Goal: Task Accomplishment & Management: Use online tool/utility

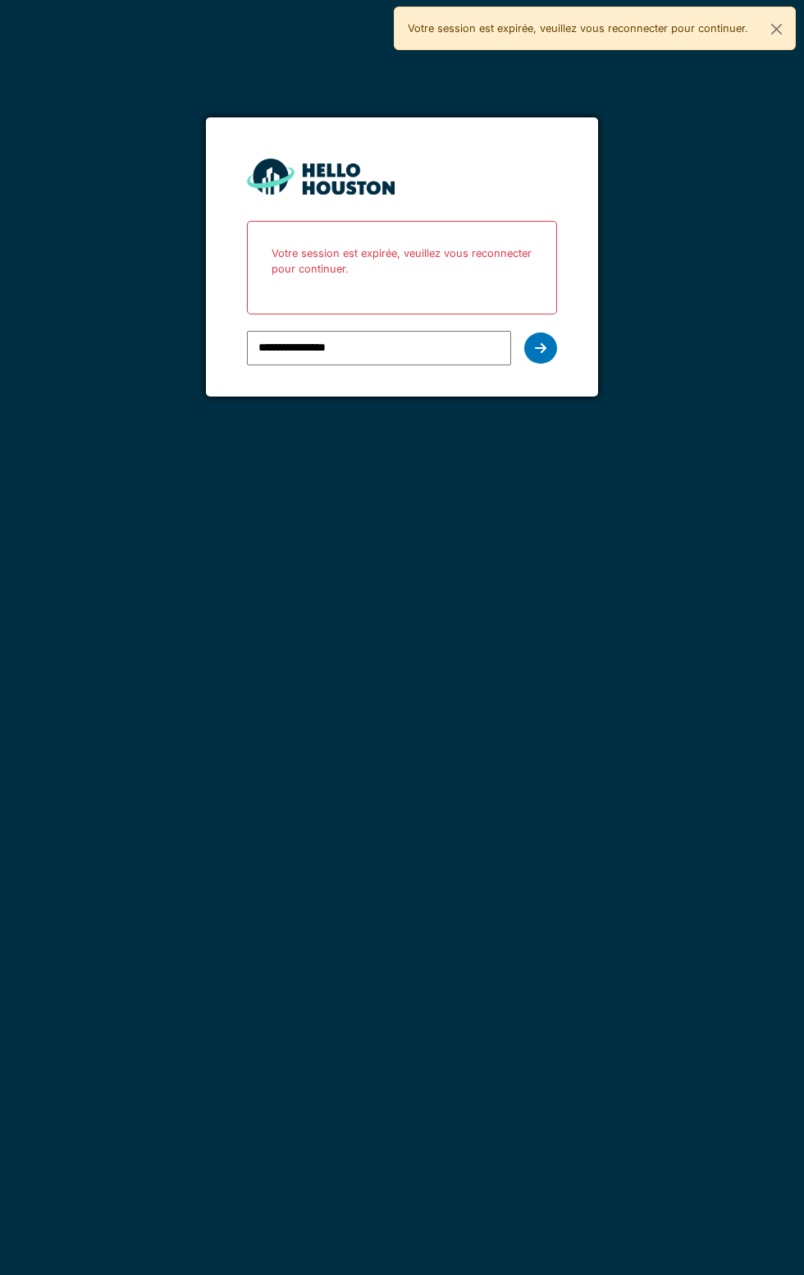
click at [411, 503] on div "**********" at bounding box center [402, 637] width 804 height 1275
click at [554, 351] on div at bounding box center [540, 347] width 33 height 31
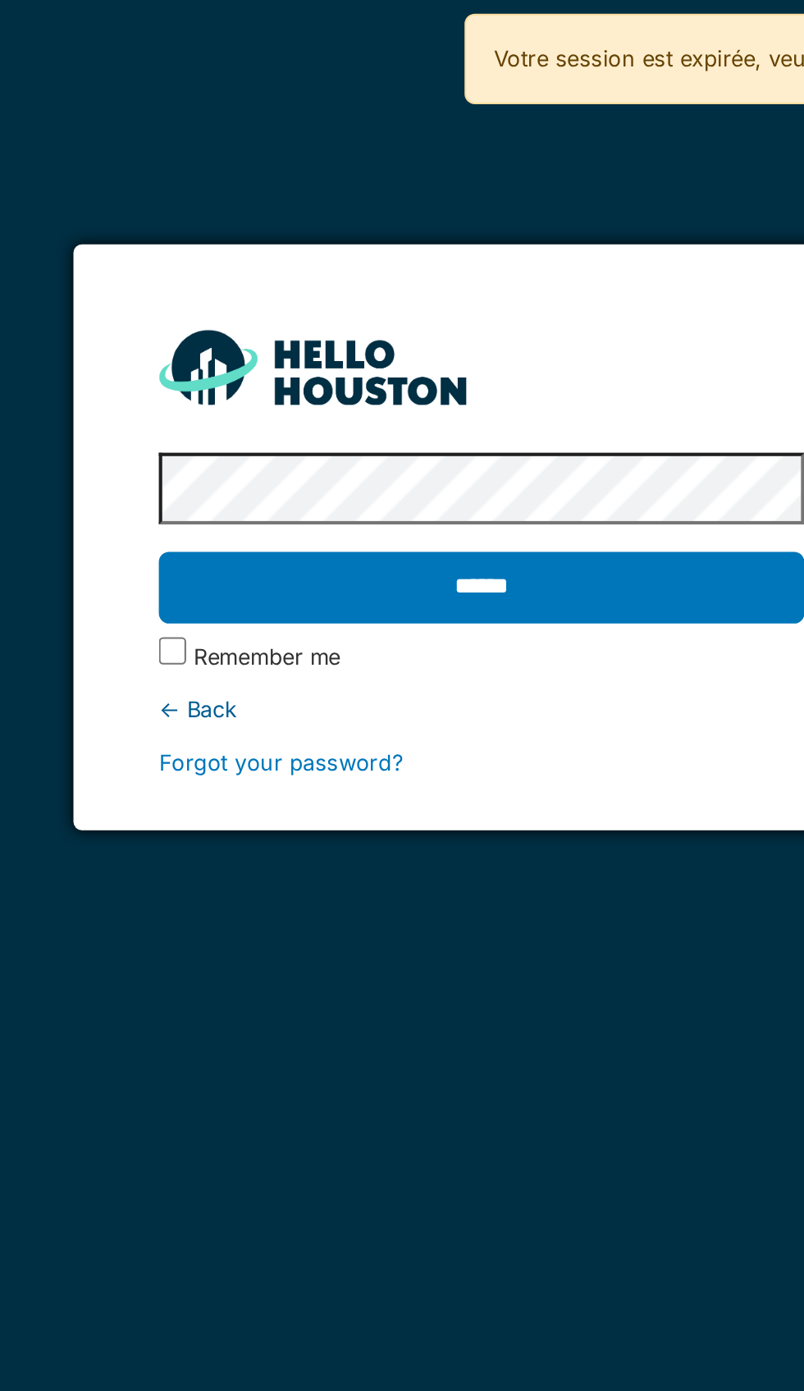
click at [412, 279] on input "******" at bounding box center [401, 282] width 309 height 34
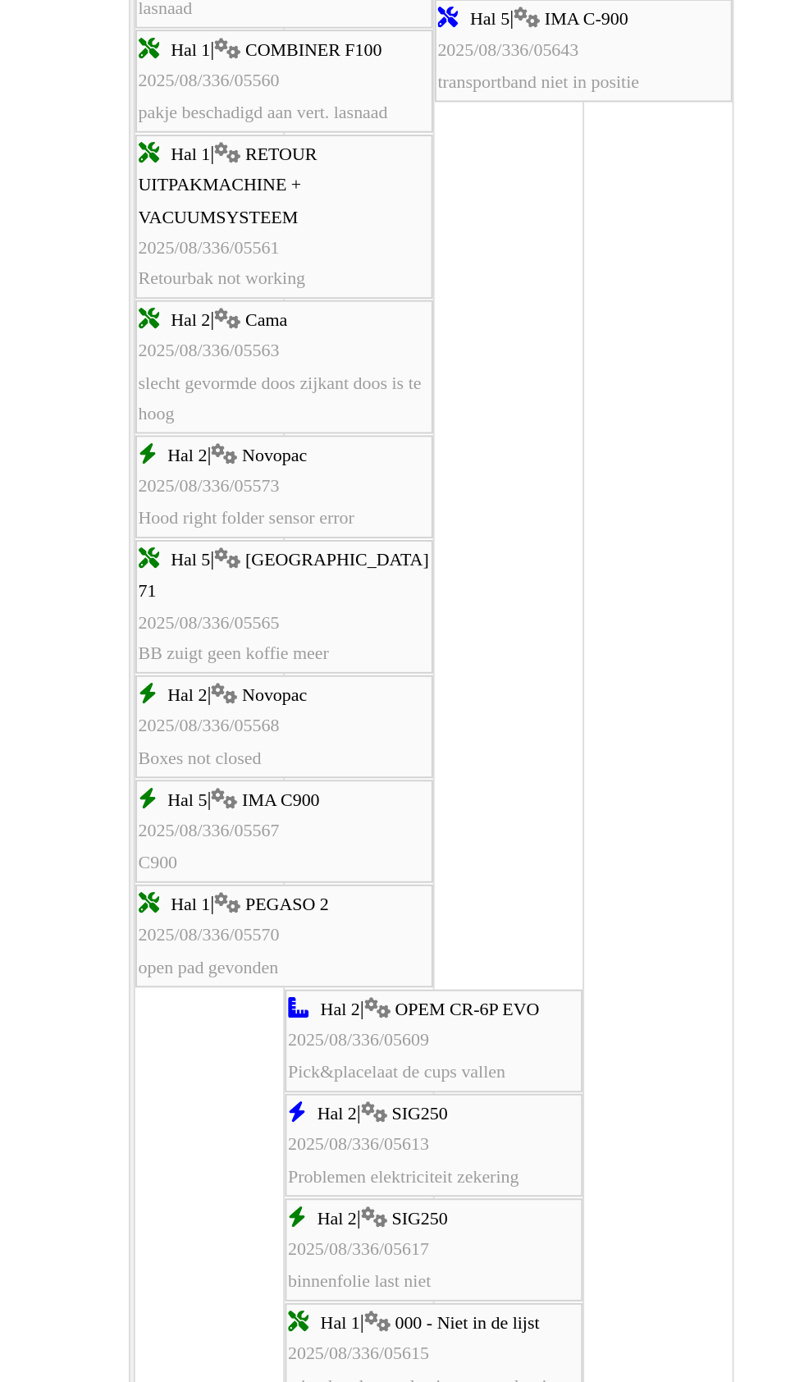
scroll to position [1197, 0]
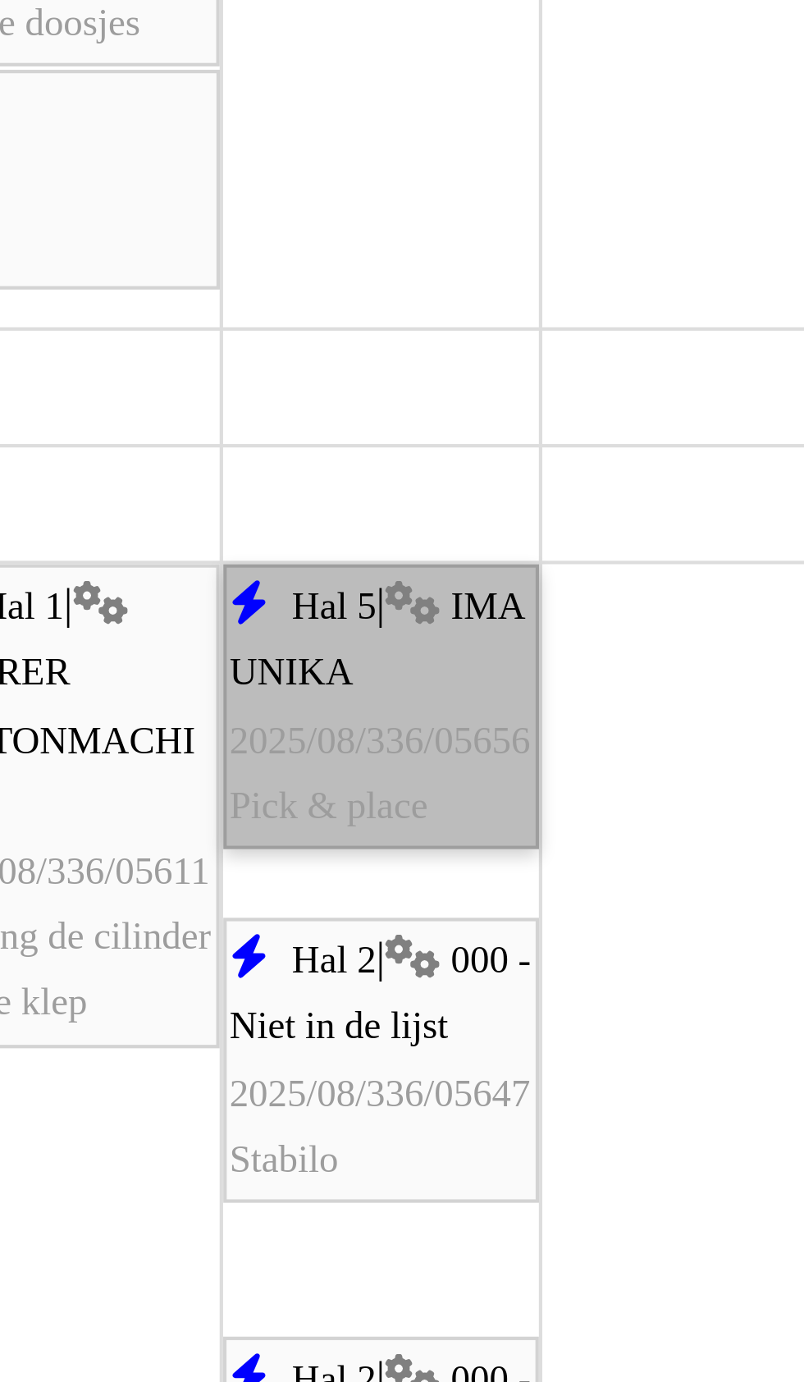
click at [511, 882] on link "Hal 5 | IMA UNIKA 2025/08/336/05656 Pick & place" at bounding box center [512, 864] width 76 height 68
click at [509, 876] on link "Hal 5 | IMA UNIKA 2025/08/336/05656 Pick & place" at bounding box center [512, 864] width 76 height 68
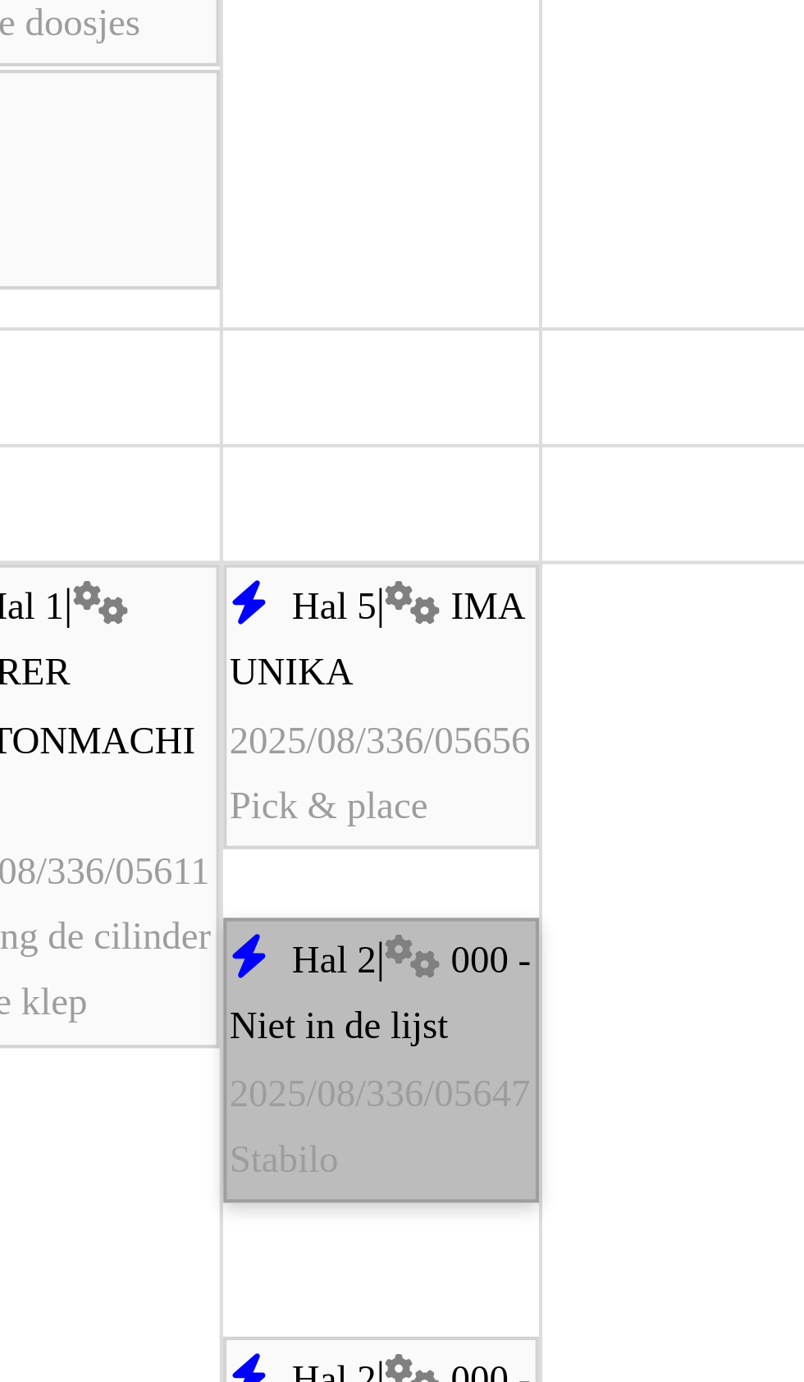
click at [516, 976] on link "Hal 2 | 000 - Niet in de lijst 2025/08/336/05647 Stabilo" at bounding box center [512, 948] width 76 height 68
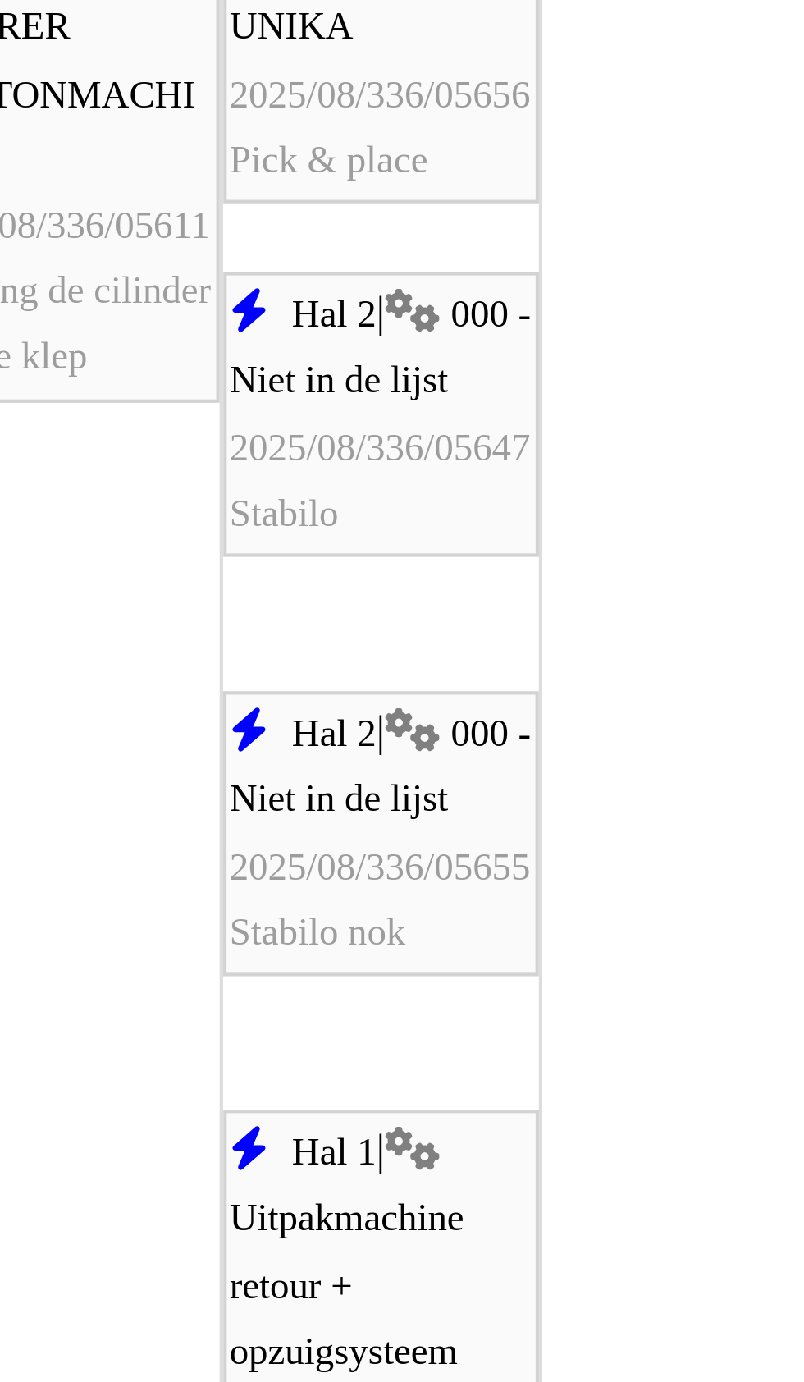
scroll to position [1894, 0]
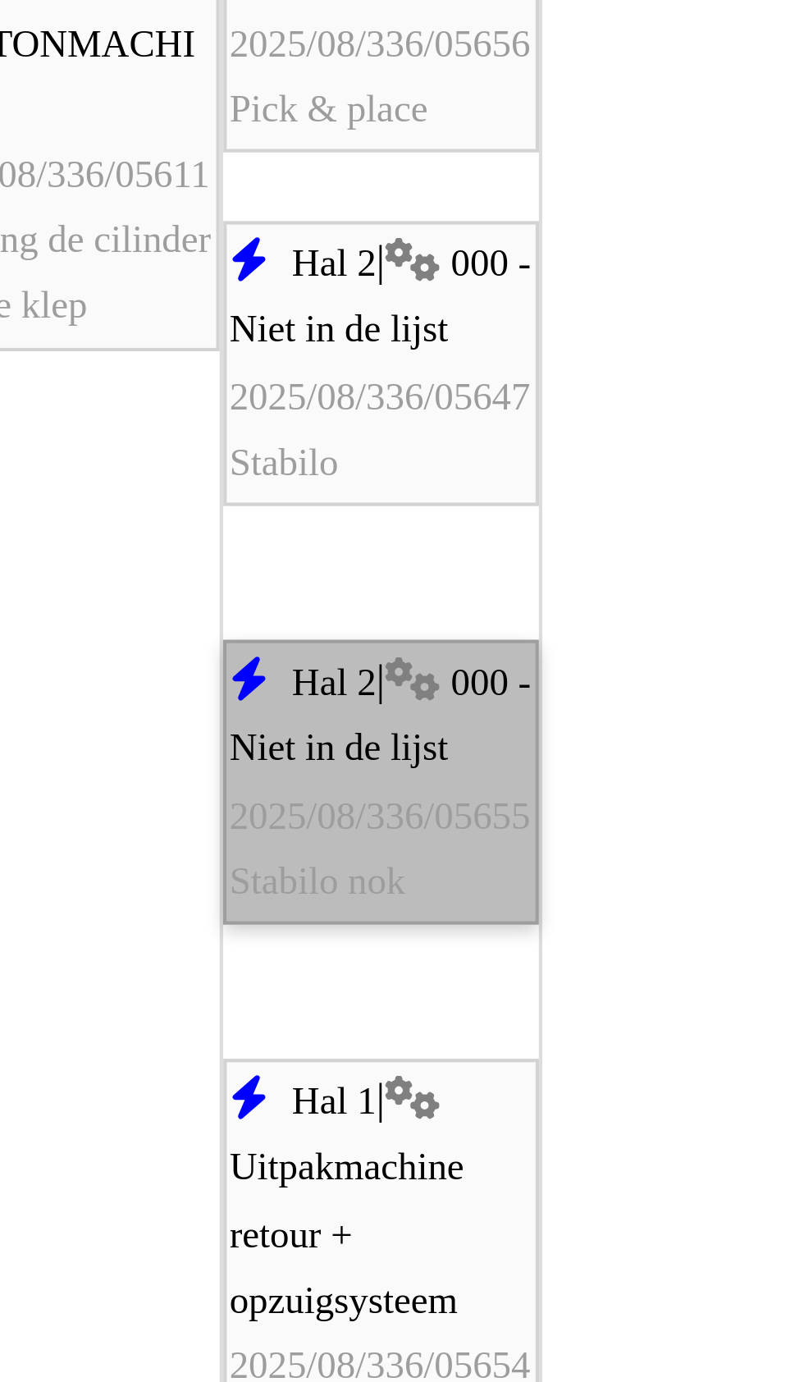
click at [515, 911] on link "Hal 2 | 000 - Niet in de lijst 2025/08/336/05655 Stabilo nok" at bounding box center [512, 882] width 76 height 68
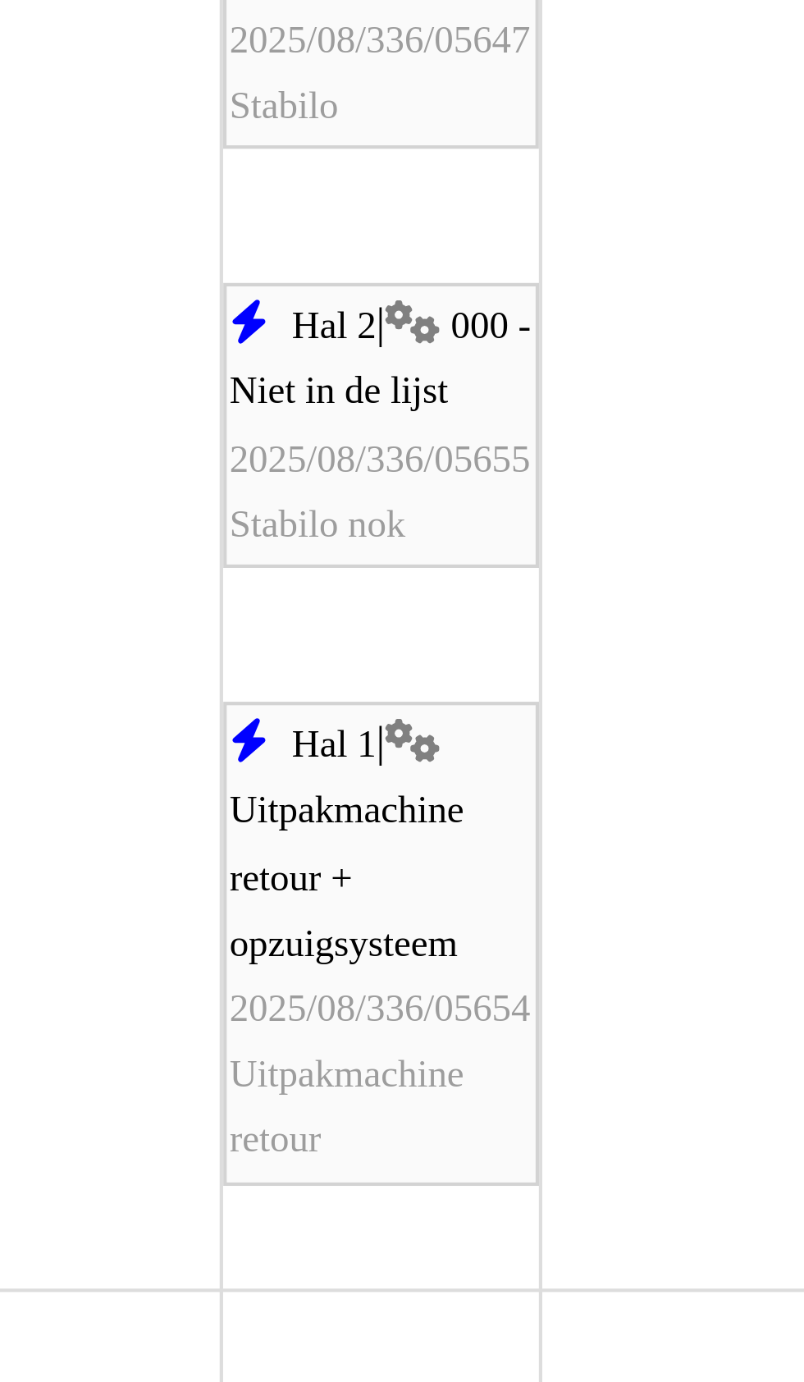
scroll to position [1987, 0]
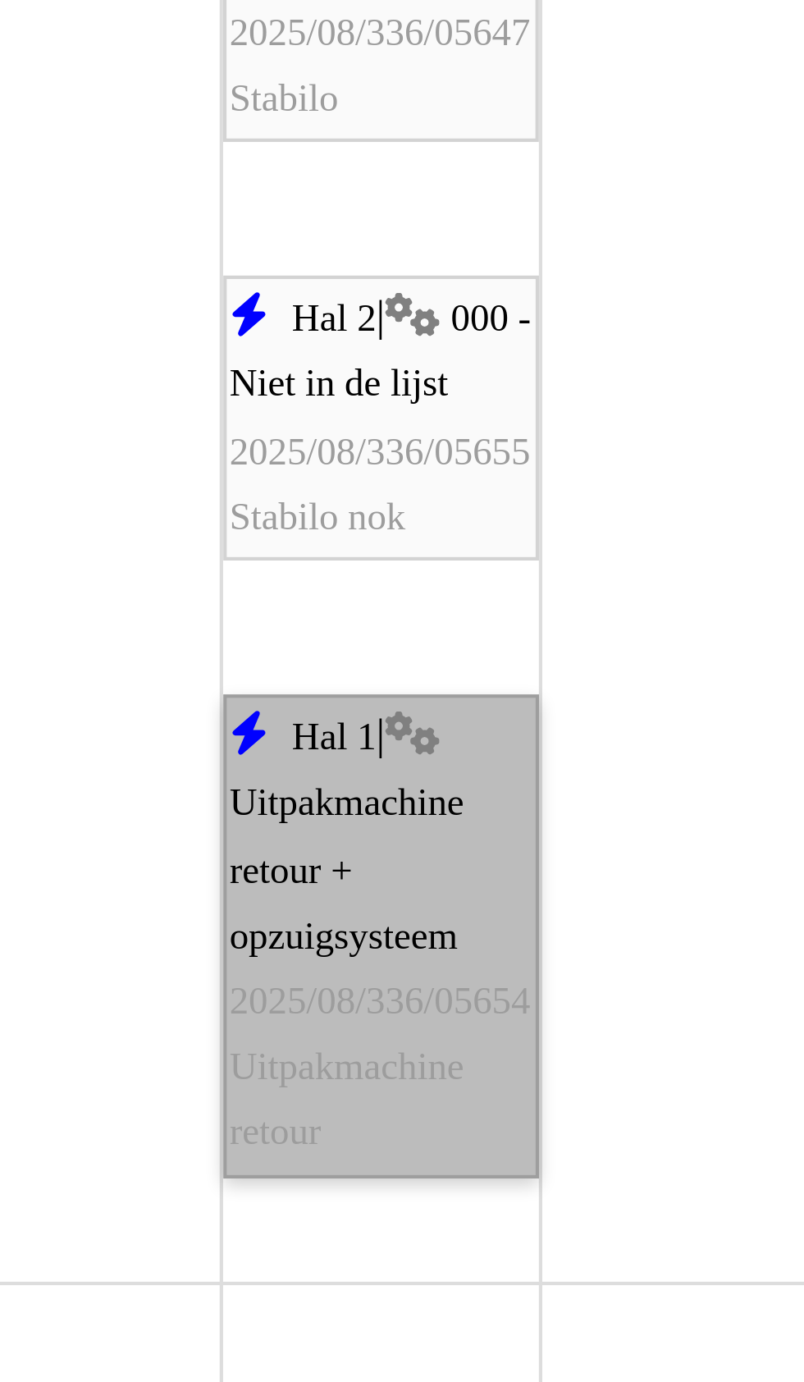
click at [515, 943] on link "Hal 1 | Uitpakmachine retour + opzuigsysteem 2025/08/336/05654 Uitpakmachine re…" at bounding box center [512, 918] width 76 height 115
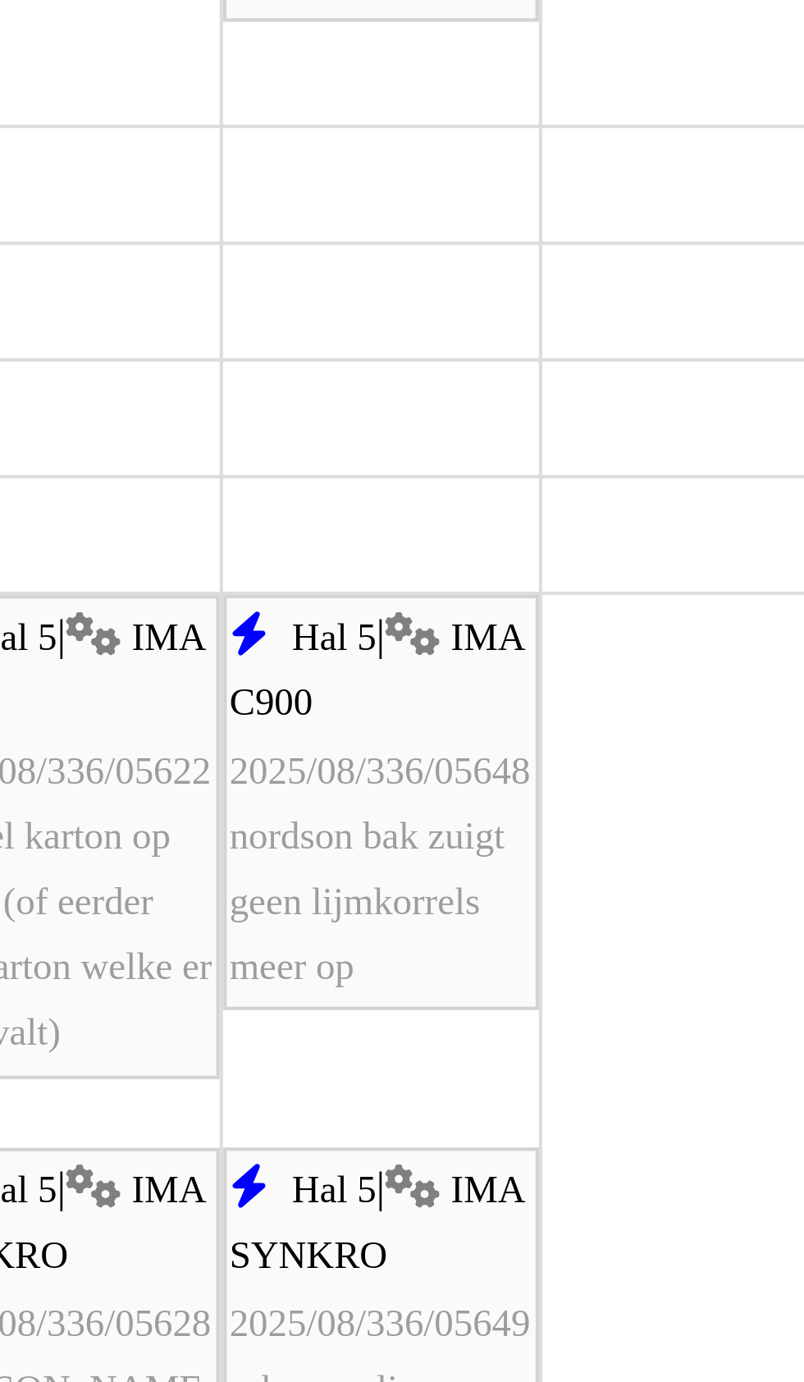
scroll to position [2264, 0]
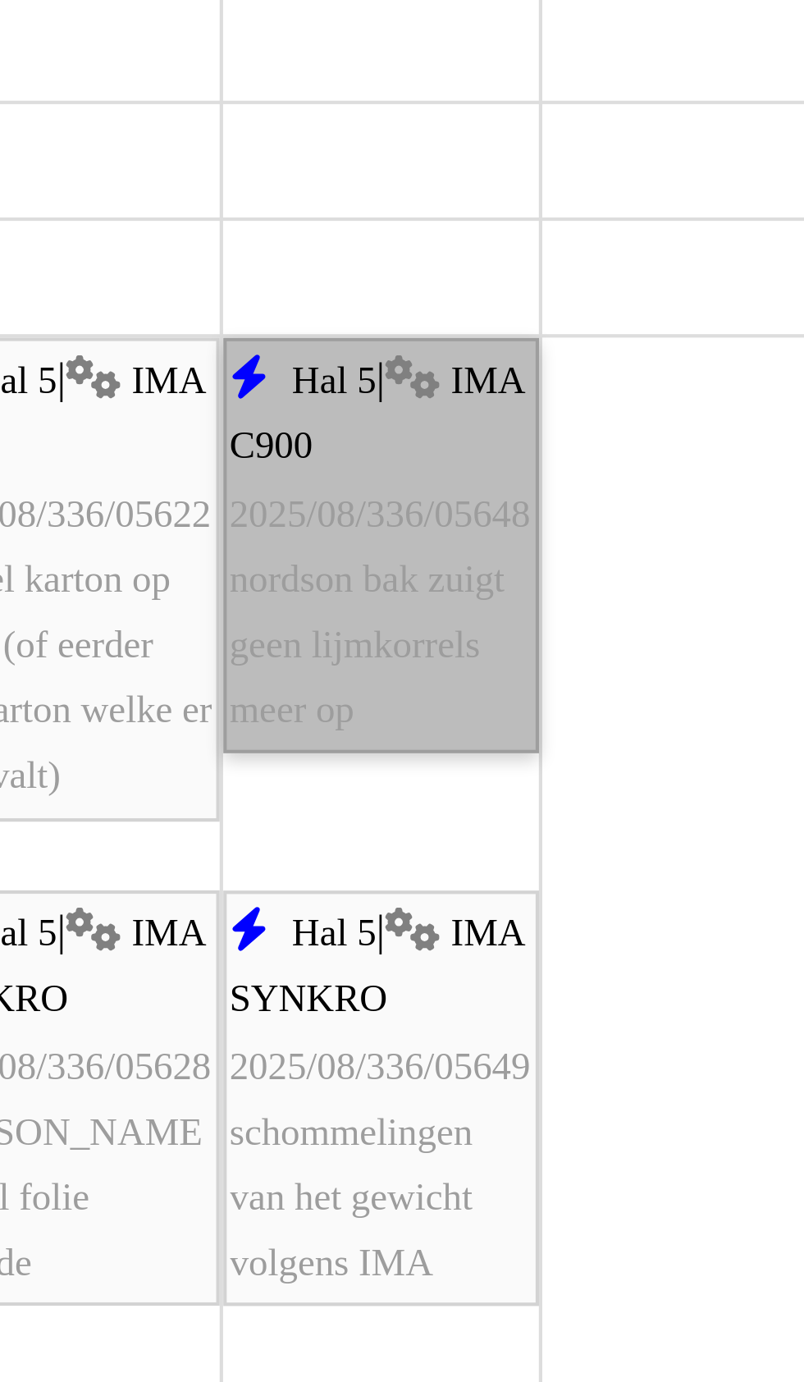
click at [511, 859] on link "Hal 5 | IMA C900 2025/08/336/05648 nordson bak zuigt geen lijmkorrels meer op" at bounding box center [512, 825] width 76 height 99
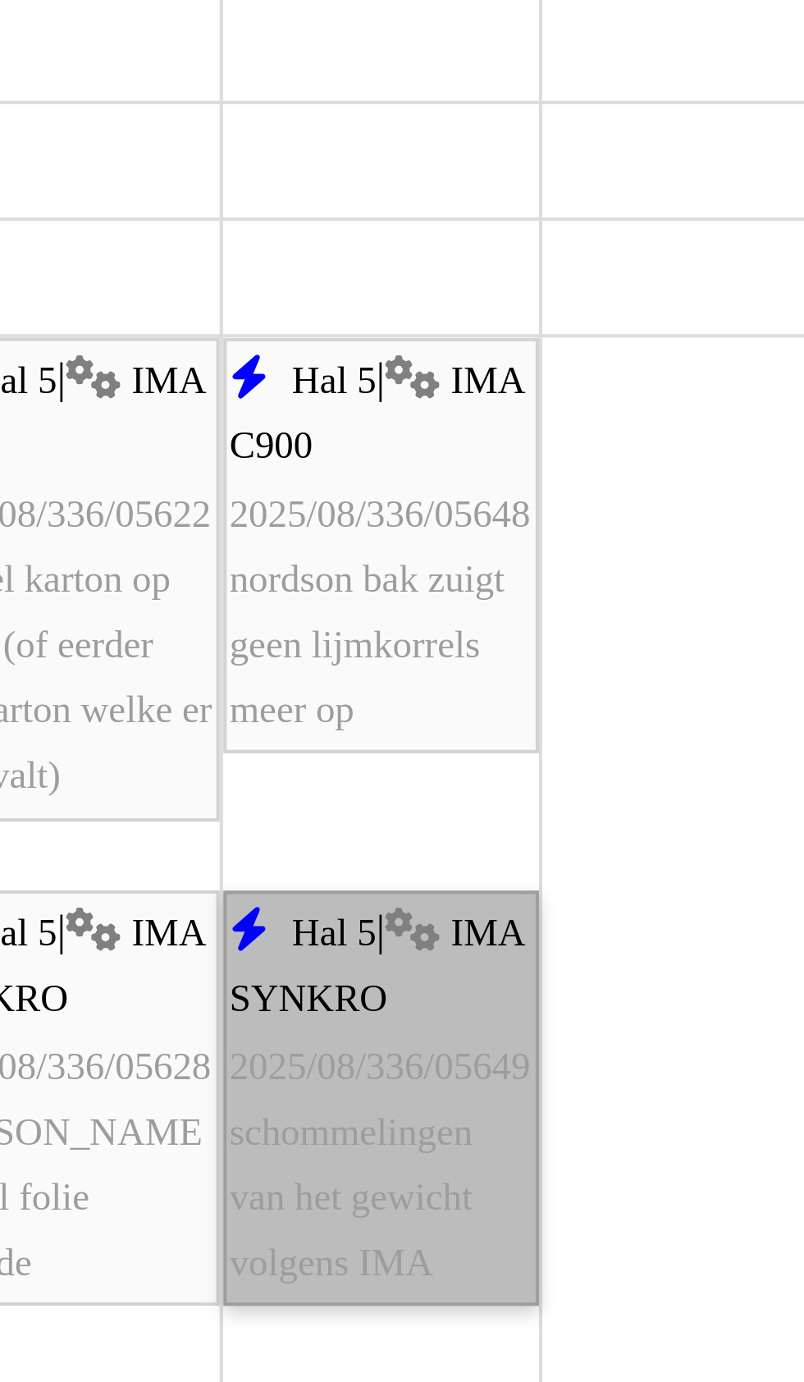
click at [521, 980] on link "Hal 5 | IMA SYNKRO 2025/08/336/05649 schommelingen van het gewicht volgens IMA" at bounding box center [512, 957] width 76 height 99
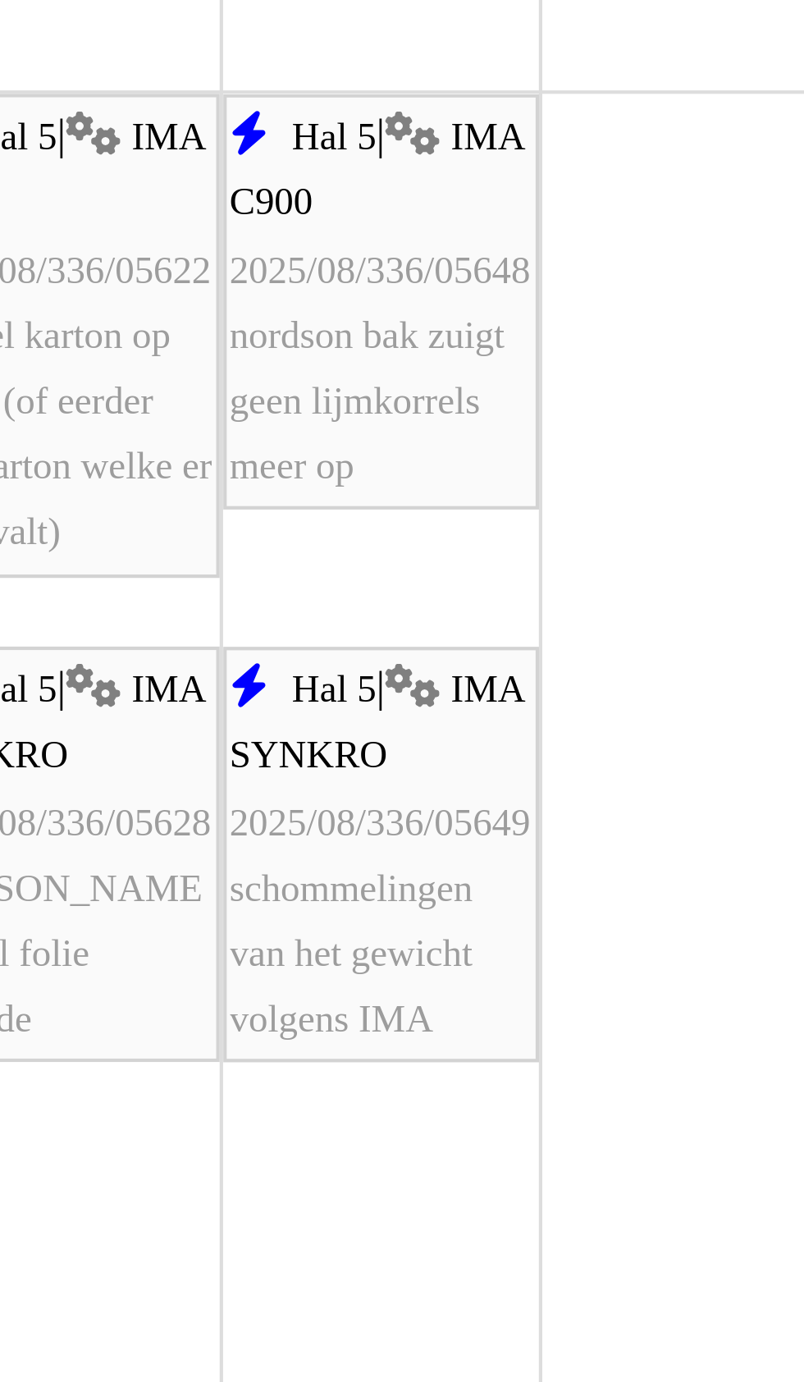
scroll to position [2412, 0]
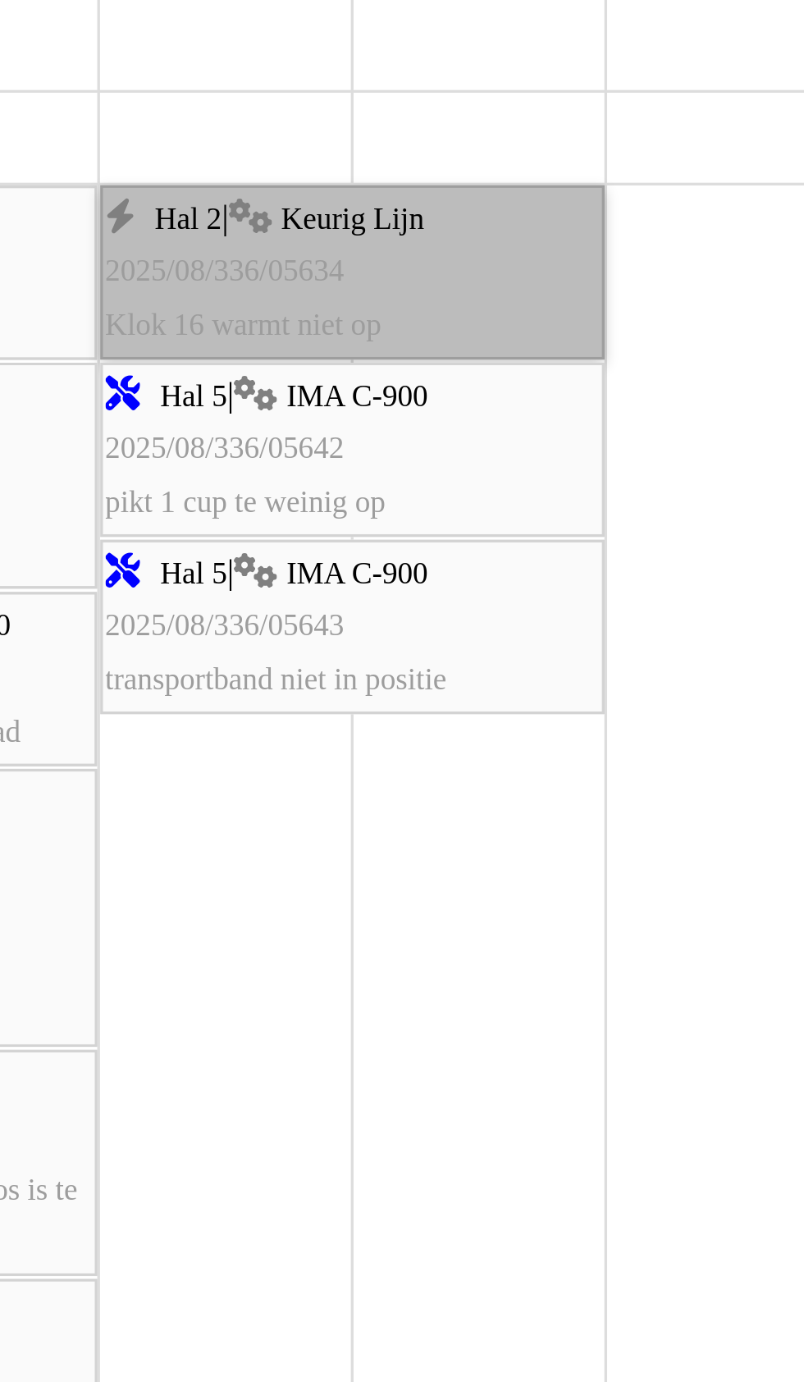
click at [464, 735] on link "Hal 2 | Keurig Lijn 2025/08/336/05634 Klok 16 warmt niet op" at bounding box center [473, 740] width 152 height 53
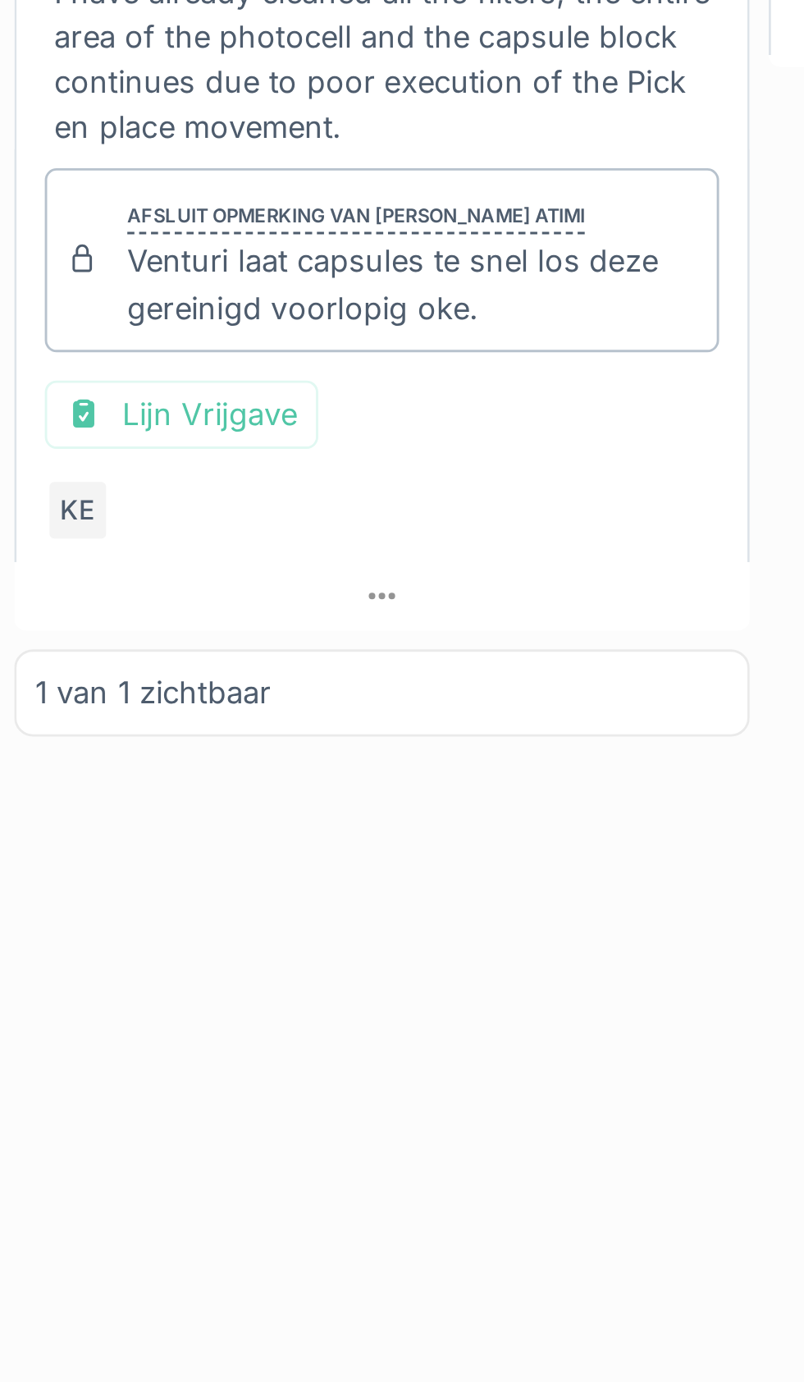
scroll to position [2, 0]
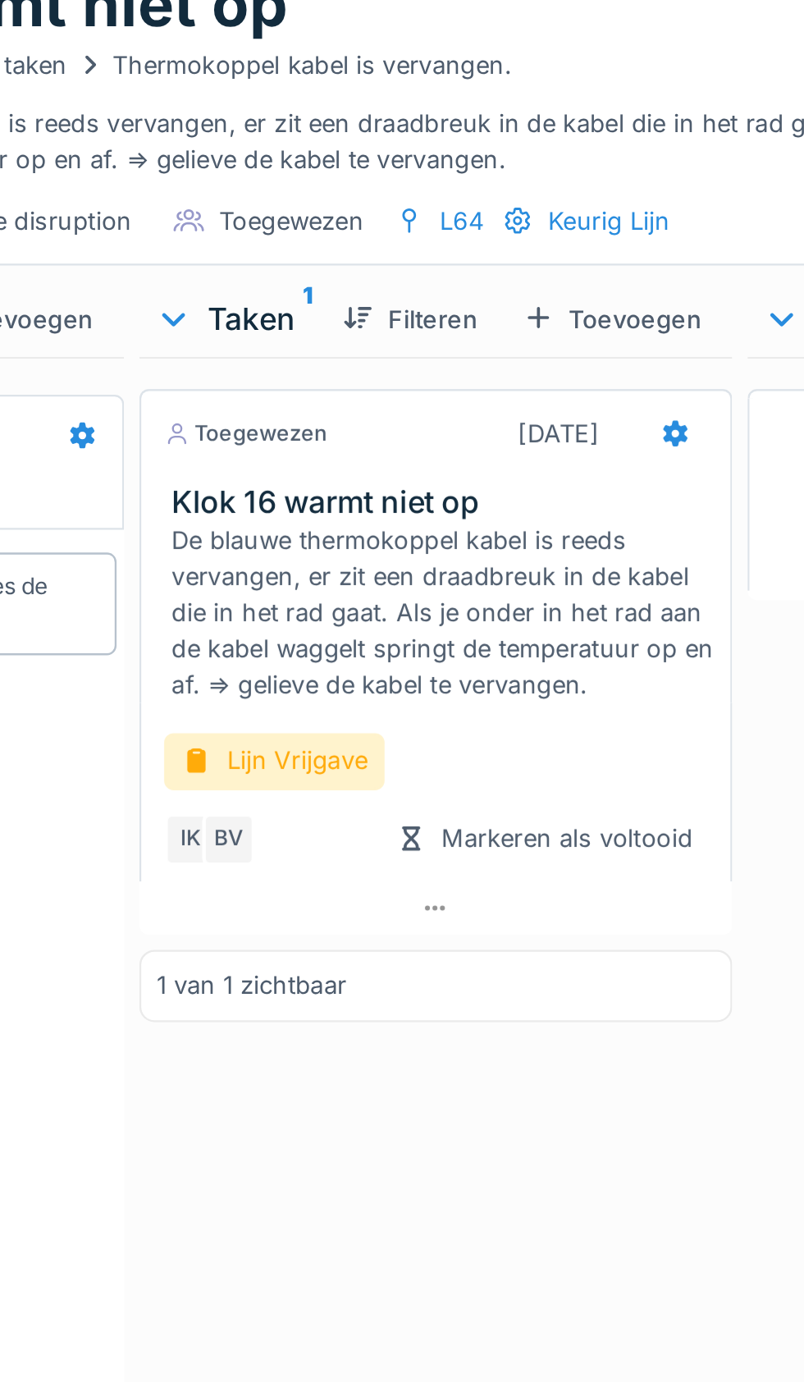
click at [409, 382] on div "Lijn Vrijgave" at bounding box center [400, 379] width 95 height 24
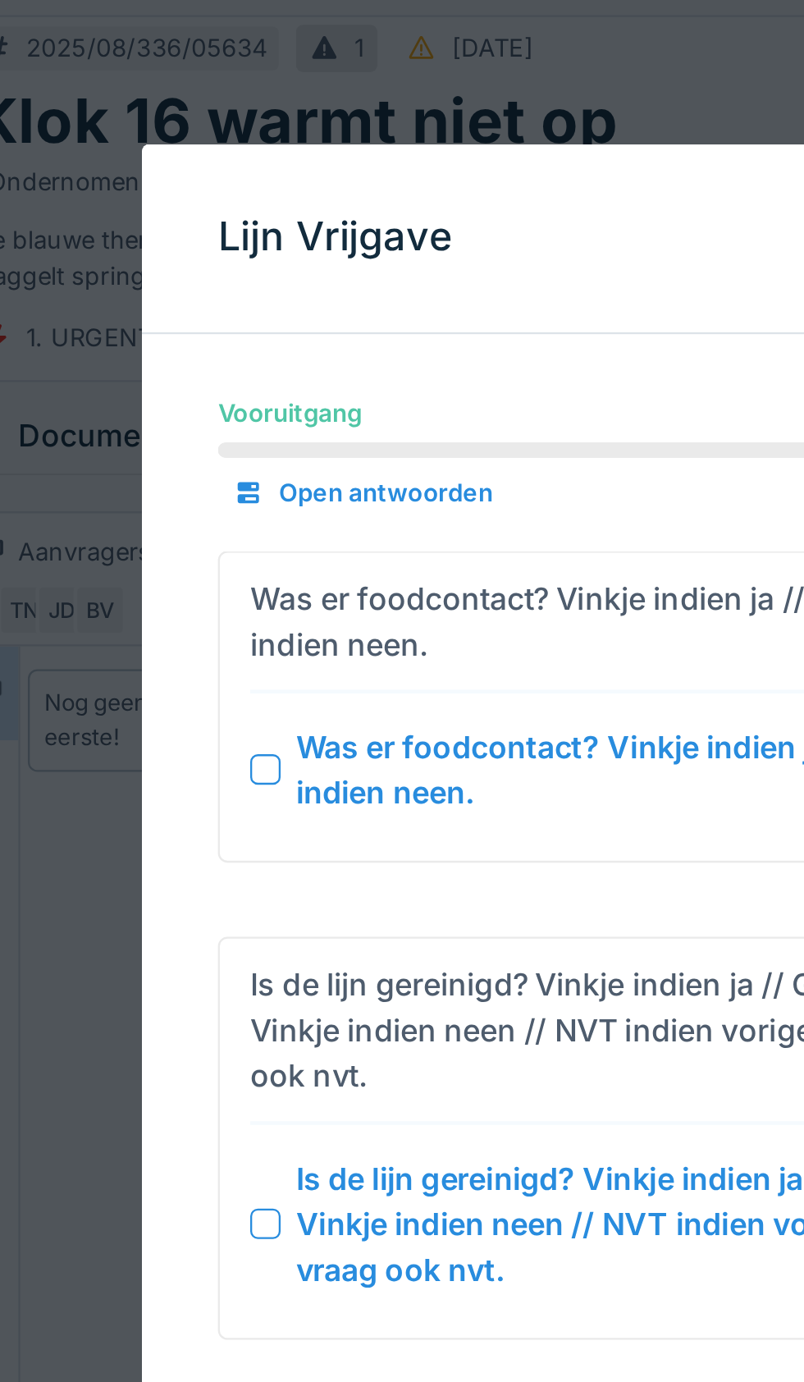
click at [257, 332] on div at bounding box center [254, 331] width 13 height 13
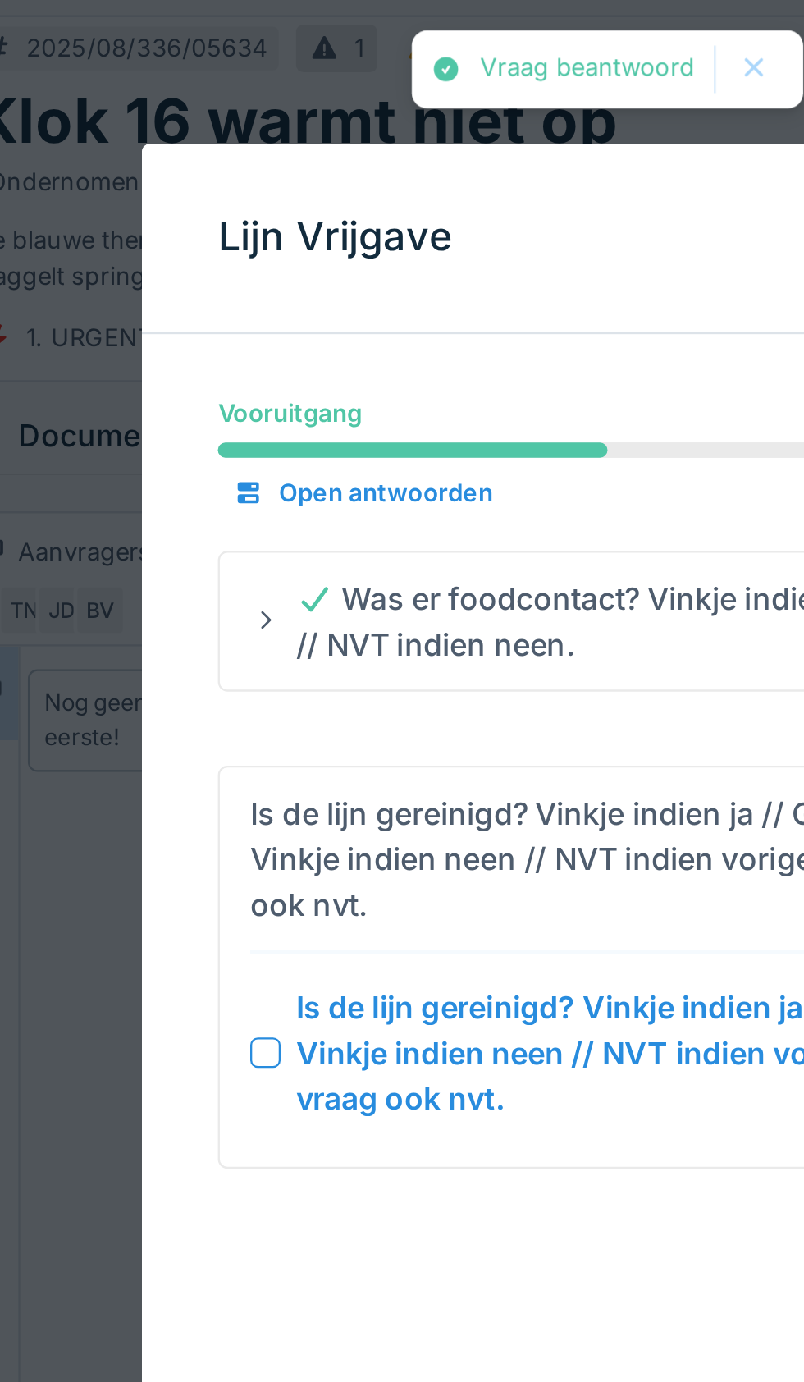
click at [258, 454] on div at bounding box center [254, 454] width 13 height 13
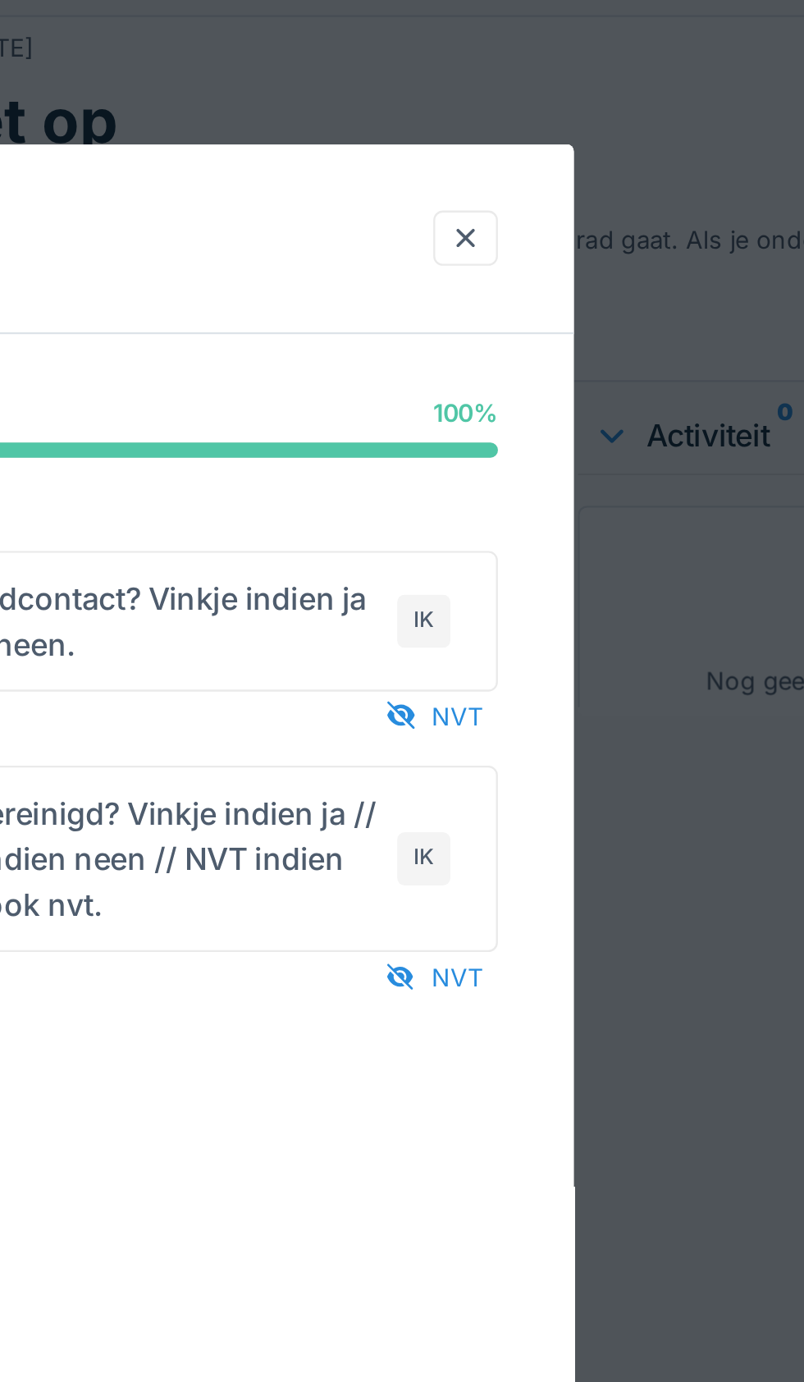
click at [559, 111] on div at bounding box center [557, 103] width 28 height 24
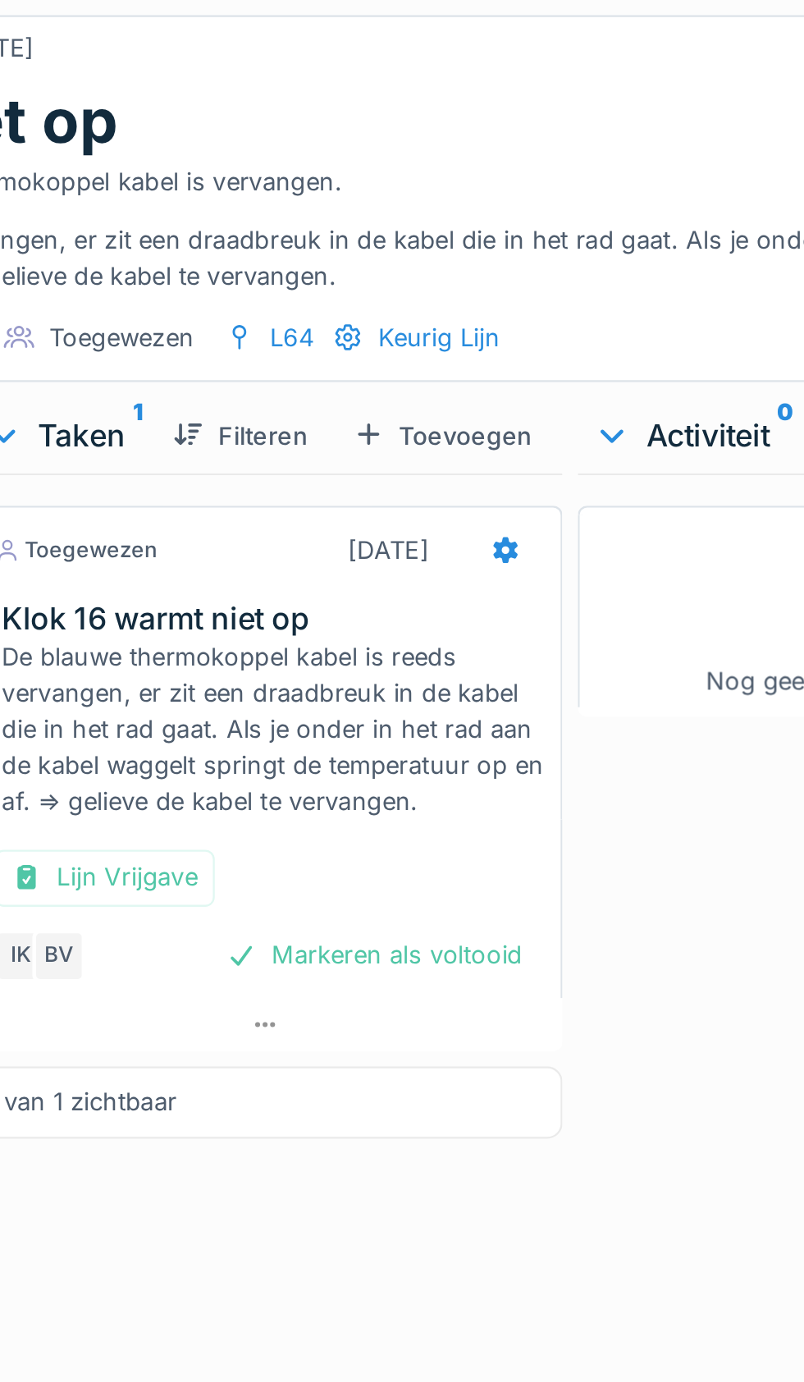
click at [538, 415] on div "Markeren als voltooid" at bounding box center [517, 412] width 141 height 22
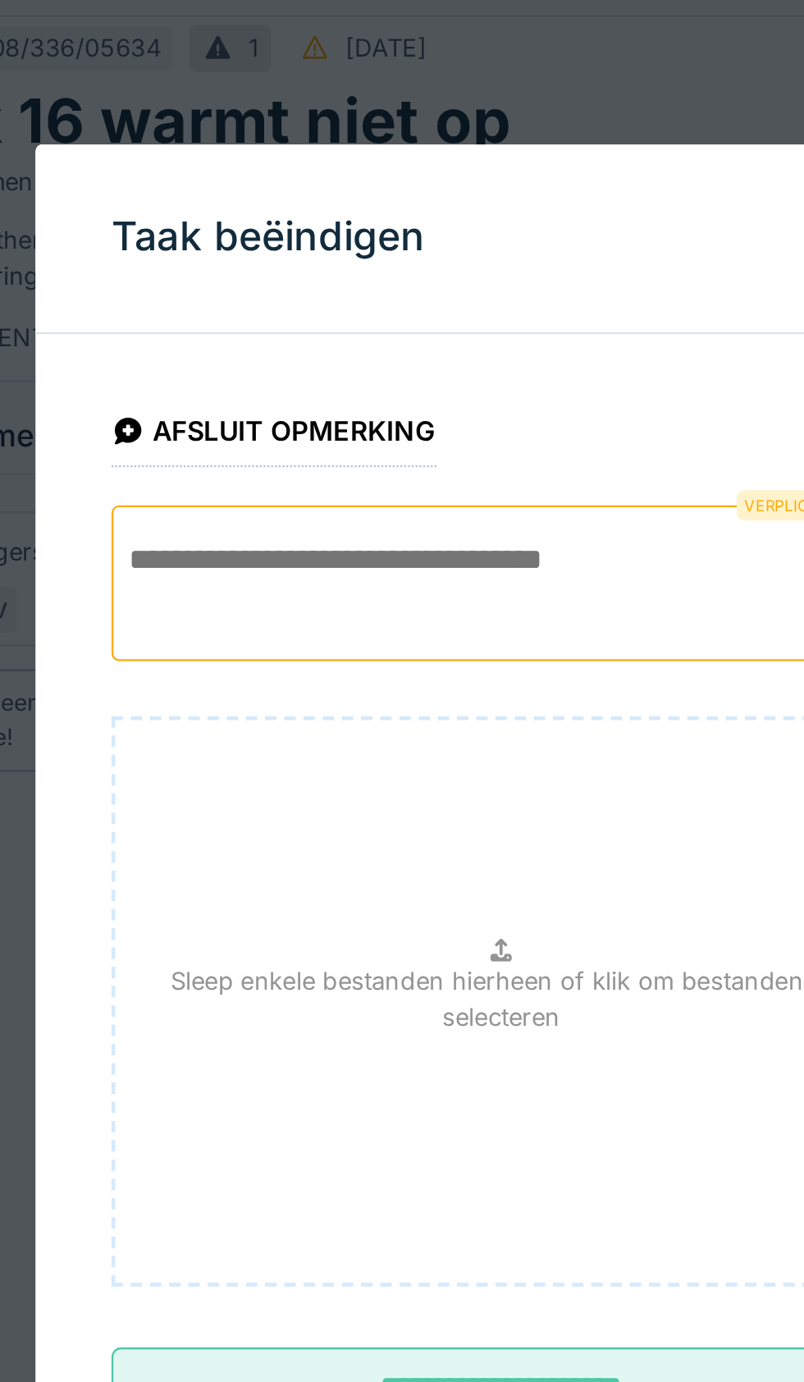
click at [355, 242] on textarea at bounding box center [402, 251] width 337 height 67
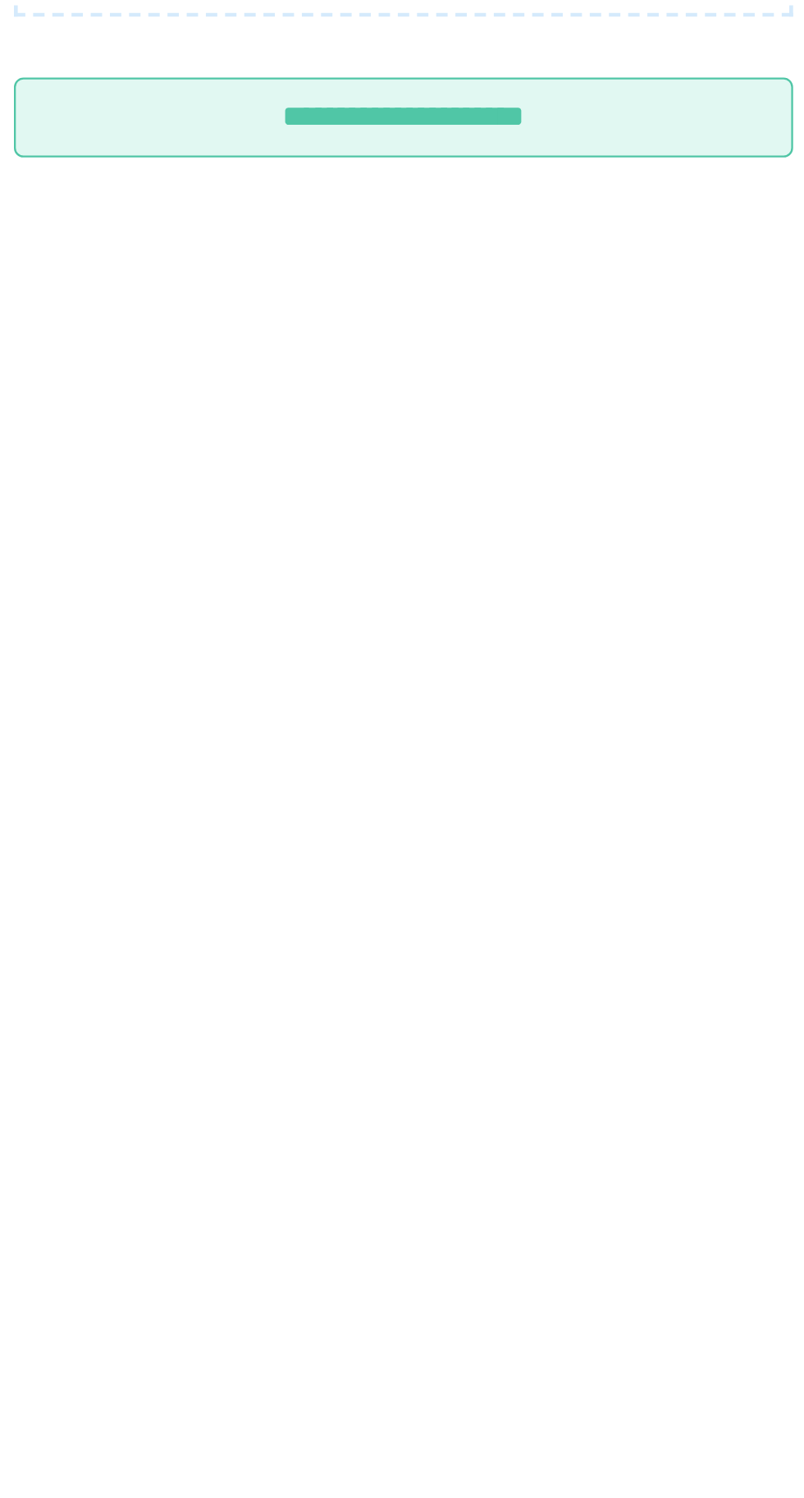
type textarea "**********"
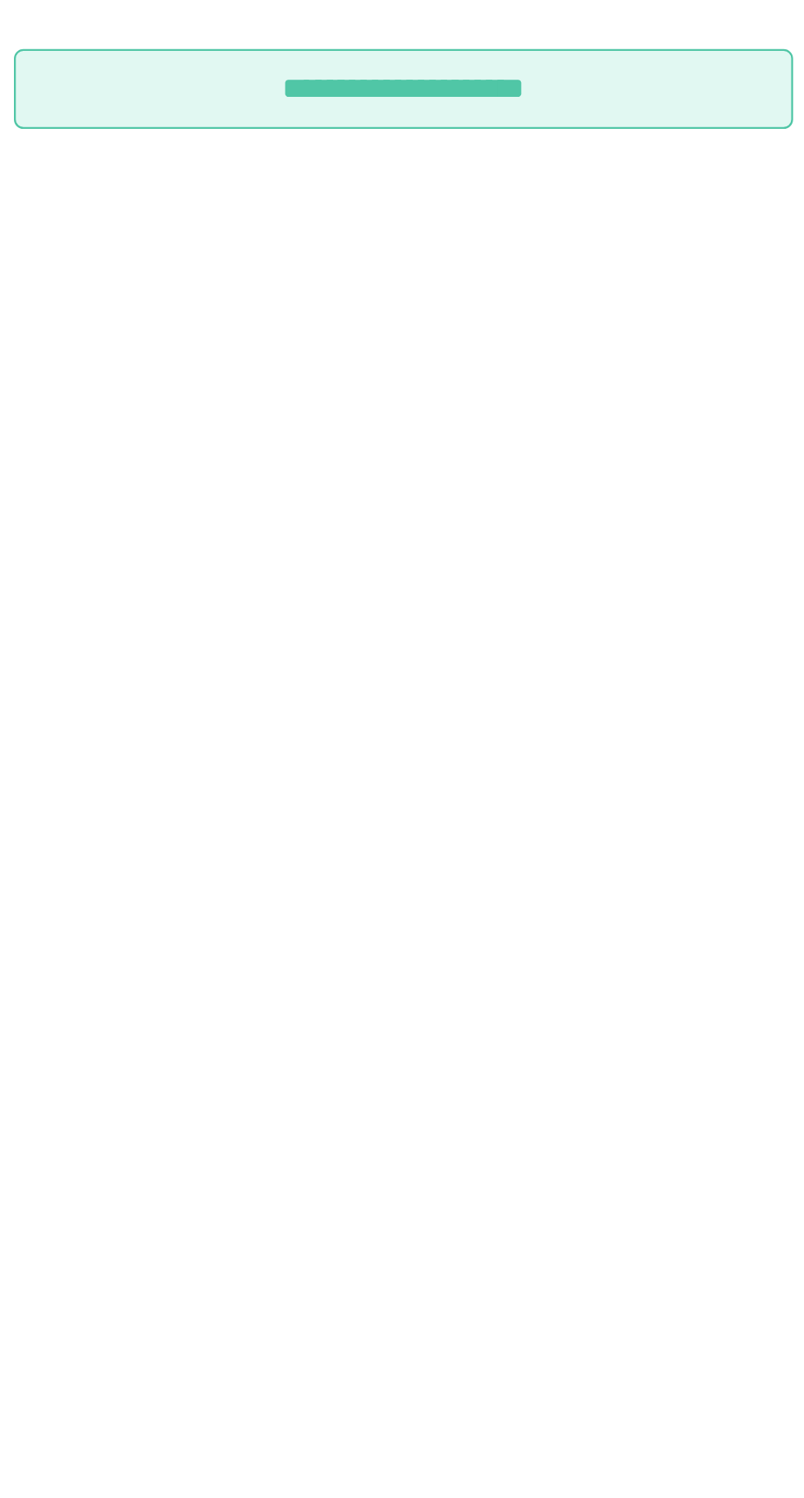
click at [449, 605] on input "**********" at bounding box center [402, 592] width 337 height 34
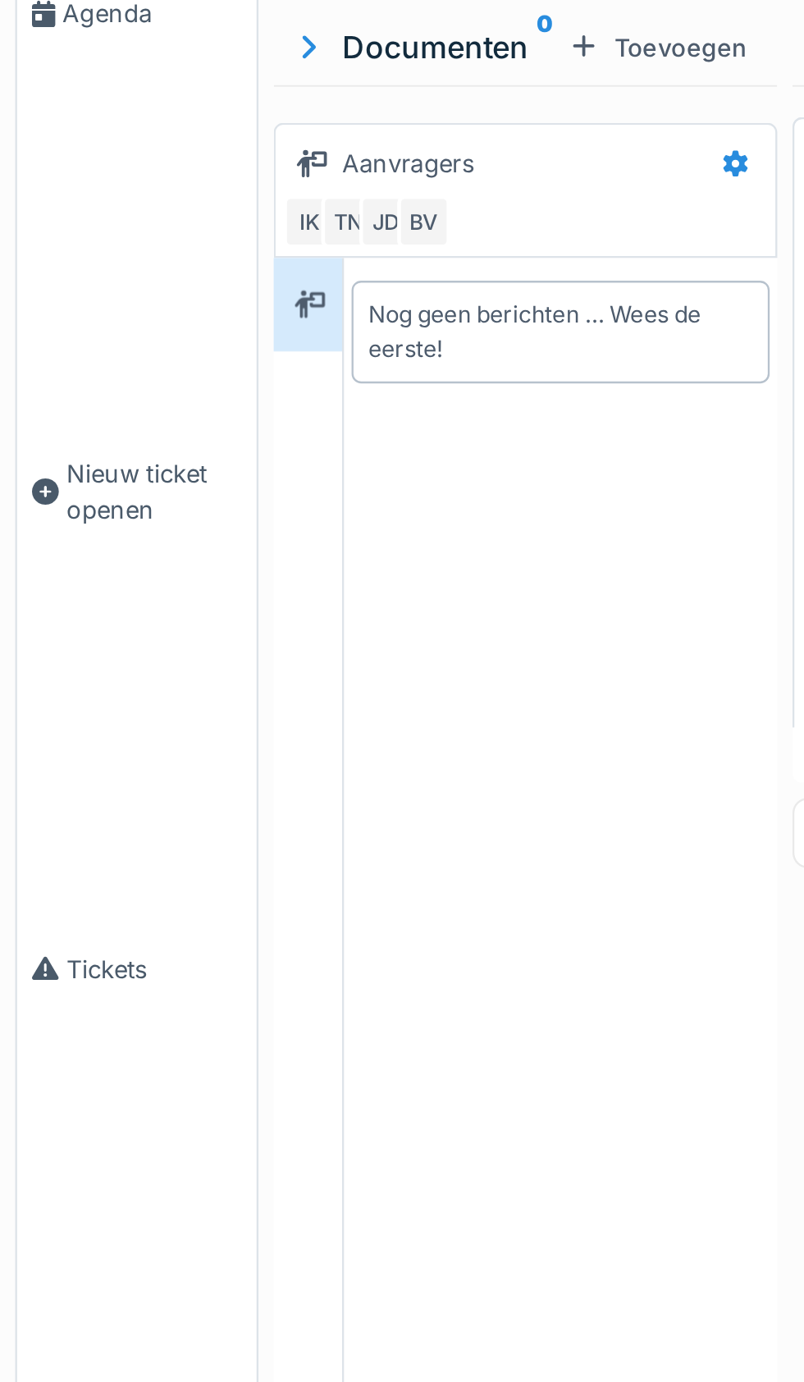
click at [42, 181] on link "Agenda" at bounding box center [58, 174] width 103 height 199
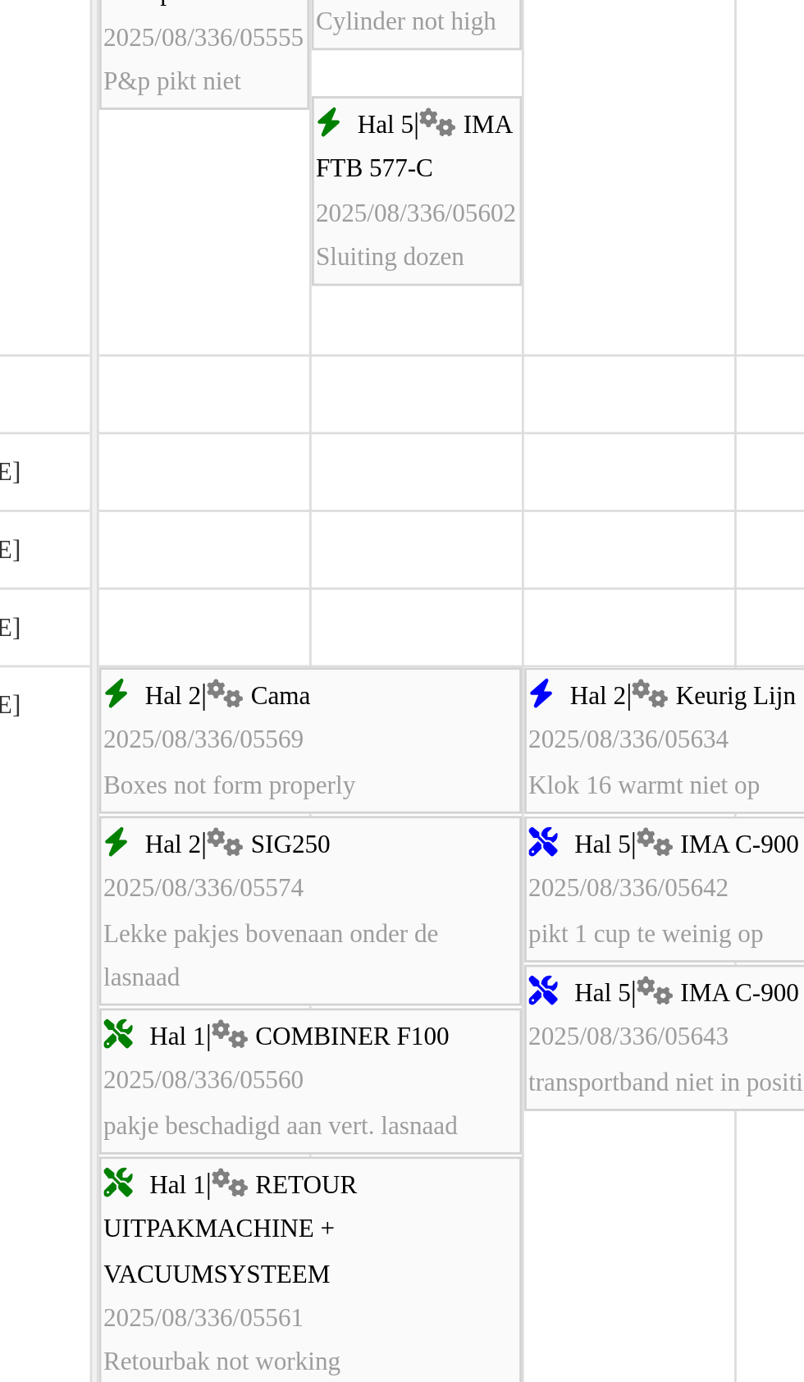
scroll to position [524, 0]
